Goal: Task Accomplishment & Management: Manage account settings

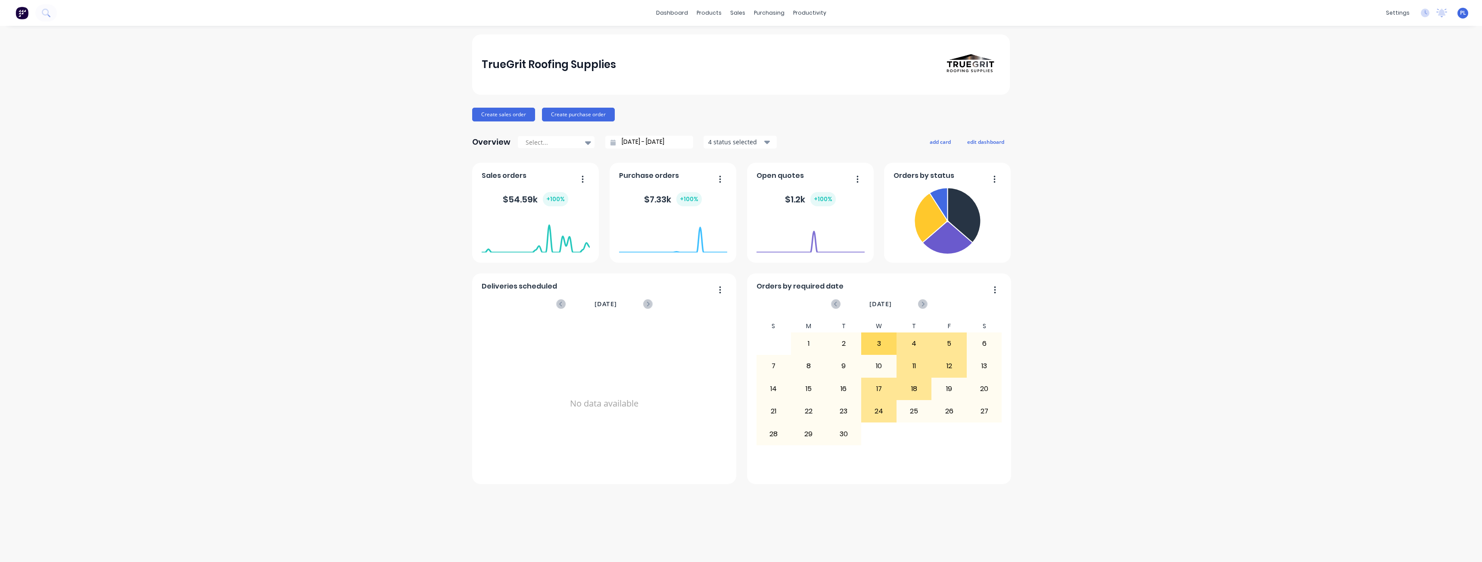
drag, startPoint x: 75, startPoint y: 255, endPoint x: 282, endPoint y: 169, distance: 223.8
click at [75, 255] on div "TrueGrit Roofing Supplies Create sales order Create purchase order Overview Sel…" at bounding box center [741, 293] width 1482 height 519
click at [737, 9] on div "PL TrueGrit Roofing Supplies Paul Lutkajtis Administrator Profile Sign out" at bounding box center [1462, 13] width 11 height 11
click at [737, 11] on span "PL" at bounding box center [1463, 13] width 6 height 8
click at [737, 111] on button "Sign out" at bounding box center [1408, 107] width 114 height 17
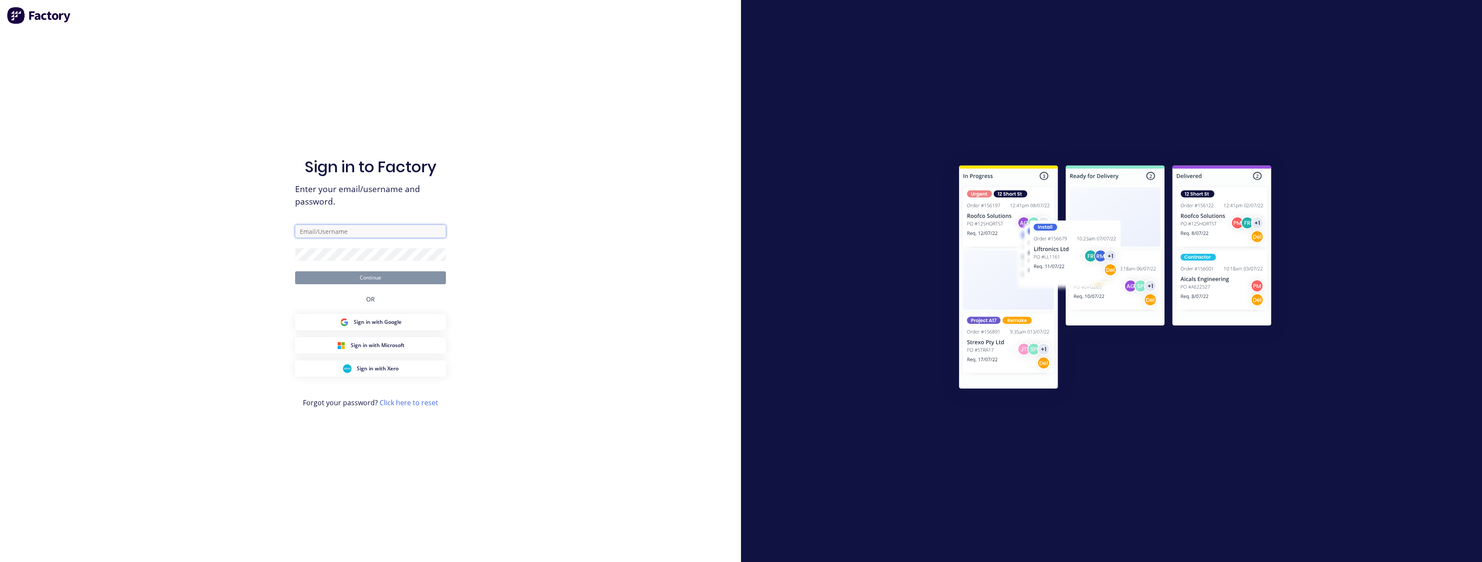
click at [379, 226] on input "text" at bounding box center [370, 231] width 151 height 13
type input "[EMAIL_ADDRESS][PERSON_NAME][DOMAIN_NAME]"
